Goal: Task Accomplishment & Management: Use online tool/utility

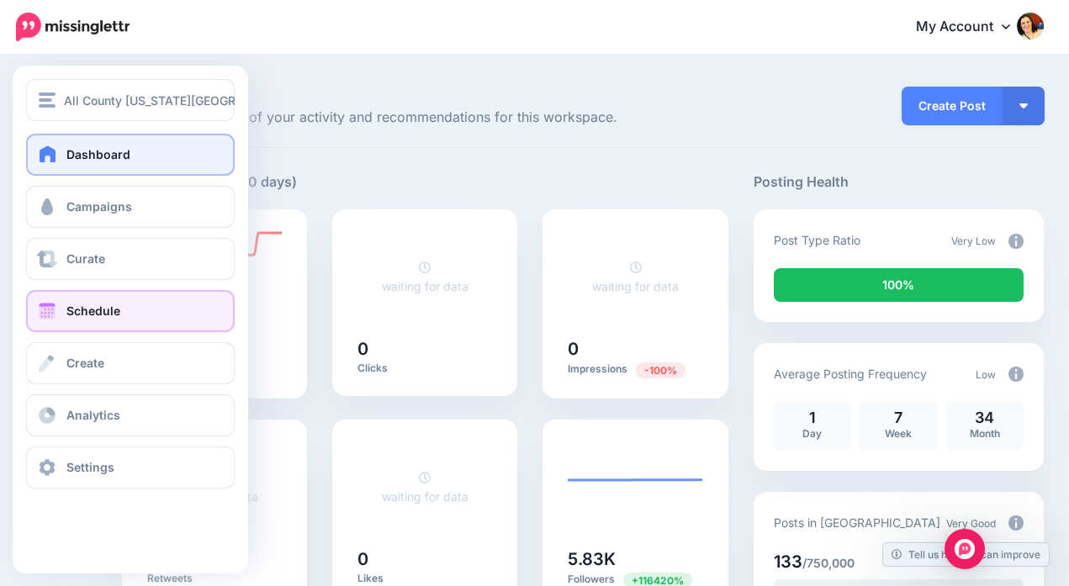
click at [48, 308] on span at bounding box center [47, 311] width 22 height 17
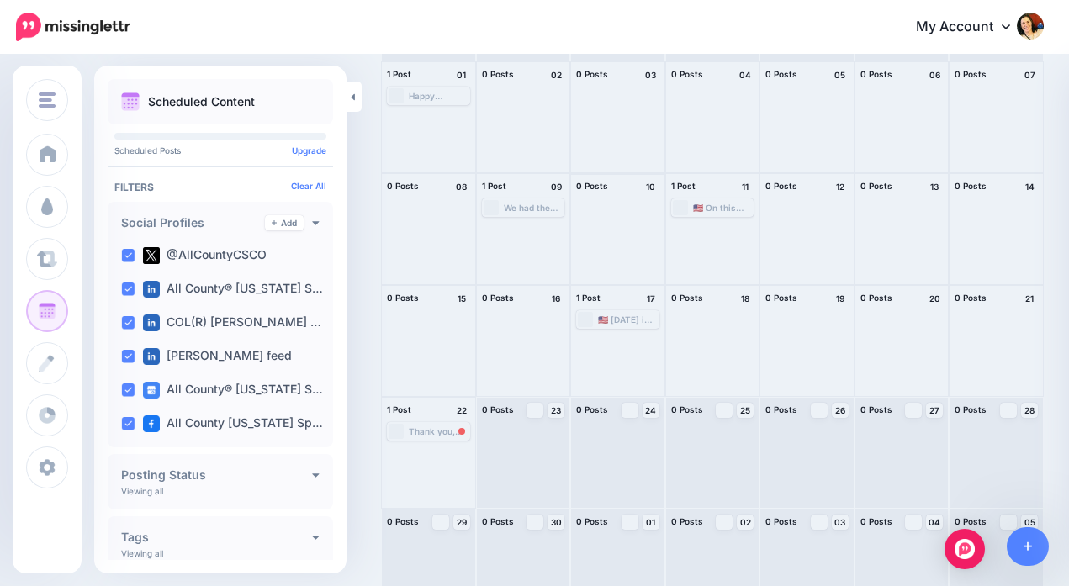
scroll to position [153, 0]
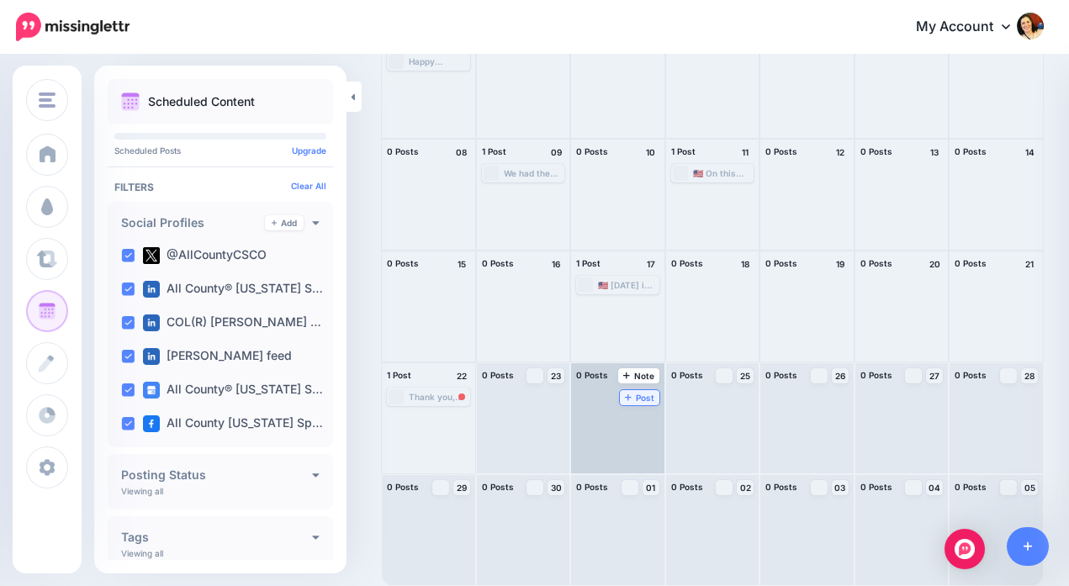
click at [632, 397] on span "Post" at bounding box center [639, 397] width 29 height 8
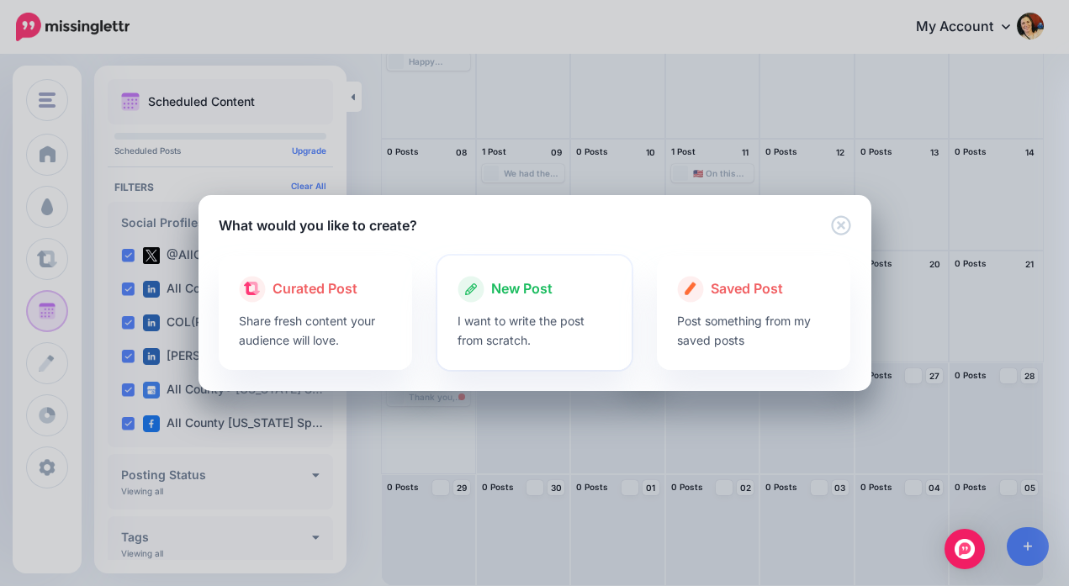
click at [525, 289] on span "New Post" at bounding box center [521, 289] width 61 height 22
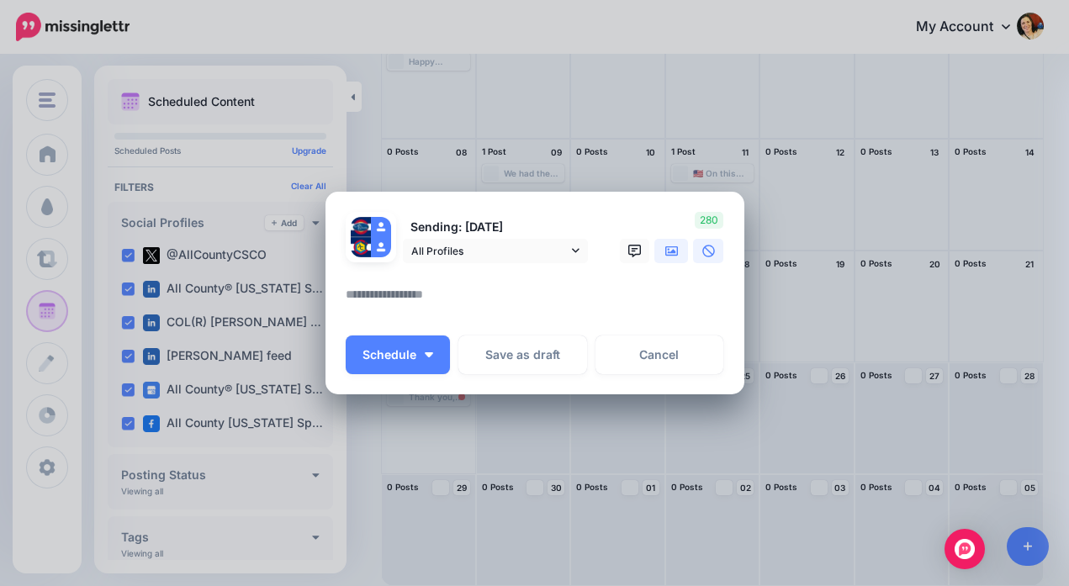
click at [668, 247] on icon at bounding box center [671, 251] width 13 height 13
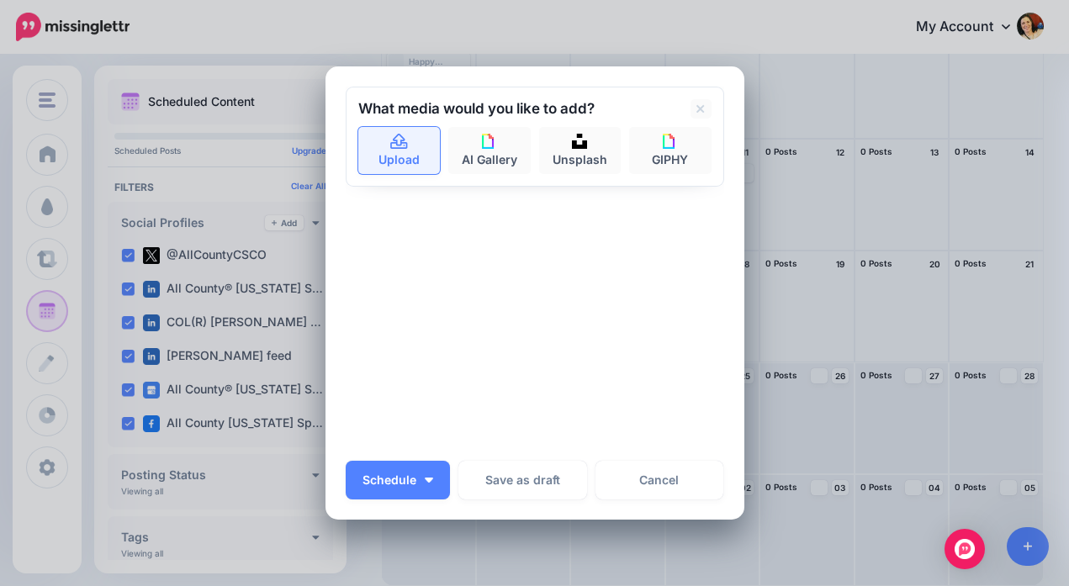
click at [389, 157] on link "Upload" at bounding box center [399, 150] width 82 height 47
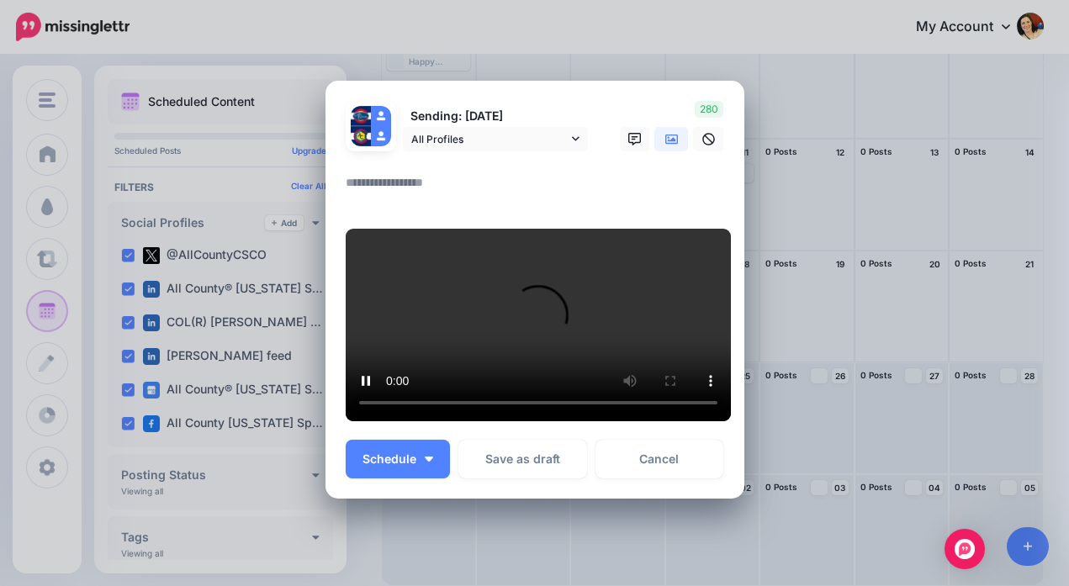
scroll to position [3, 0]
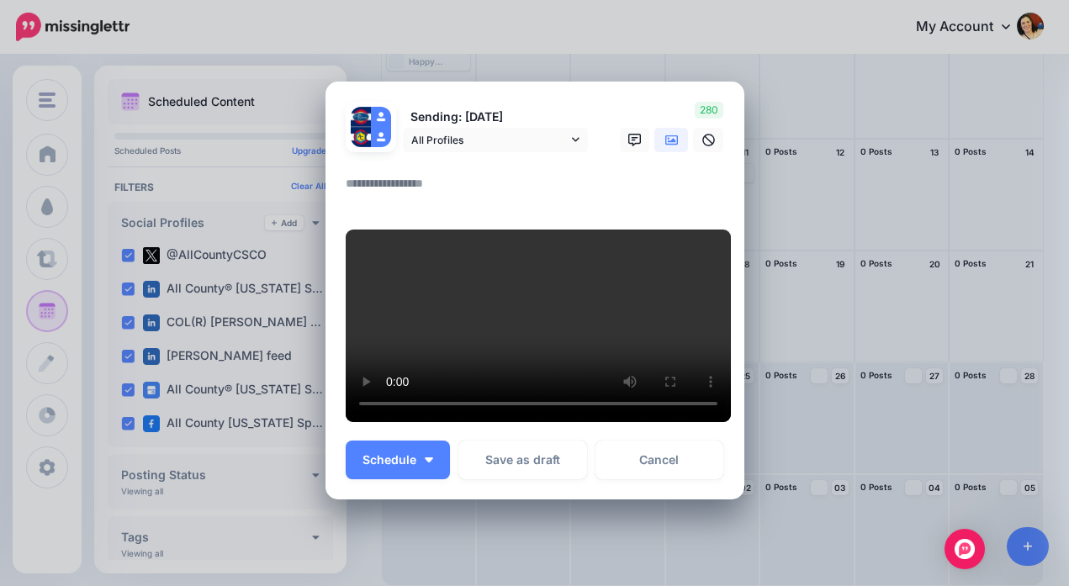
click at [391, 173] on textarea at bounding box center [539, 189] width 387 height 33
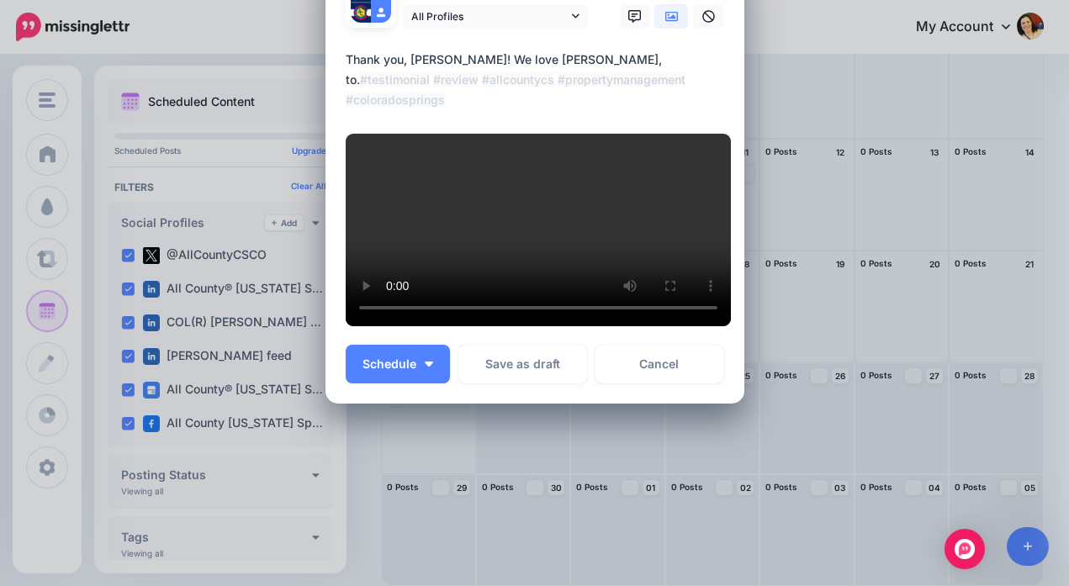
scroll to position [114, 0]
type textarea "**********"
click at [422, 383] on button "Schedule" at bounding box center [398, 364] width 104 height 39
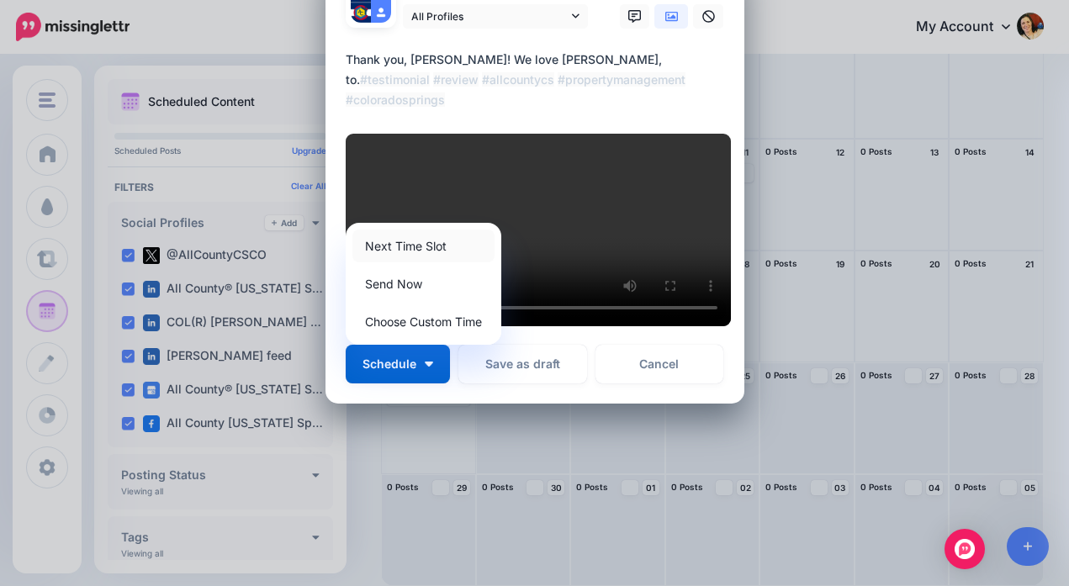
click at [414, 262] on link "Next Time Slot" at bounding box center [423, 246] width 142 height 33
